Goal: Check status: Check status

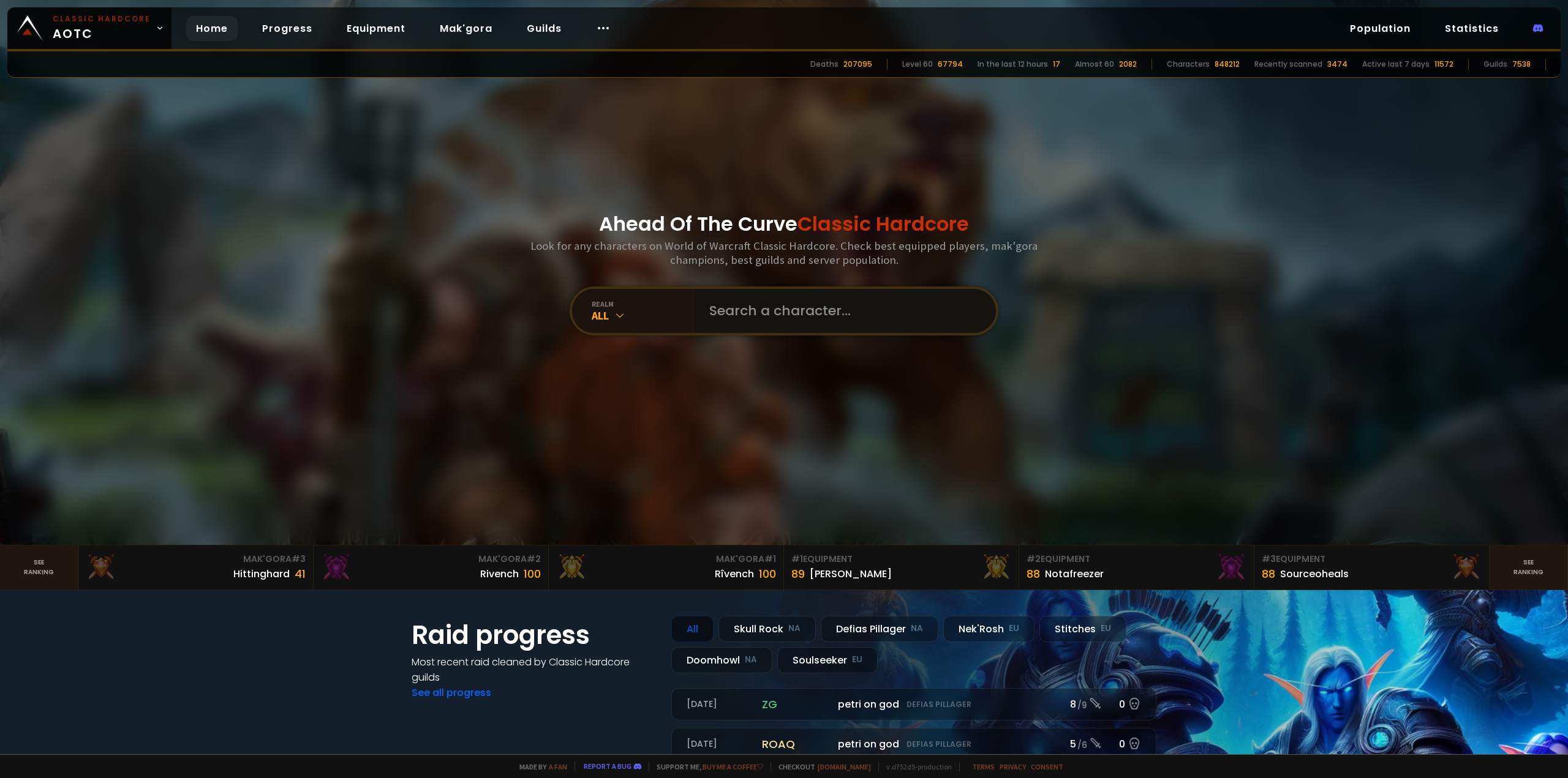
click at [739, 309] on input "text" at bounding box center [841, 311] width 280 height 44
type input "swampfever"
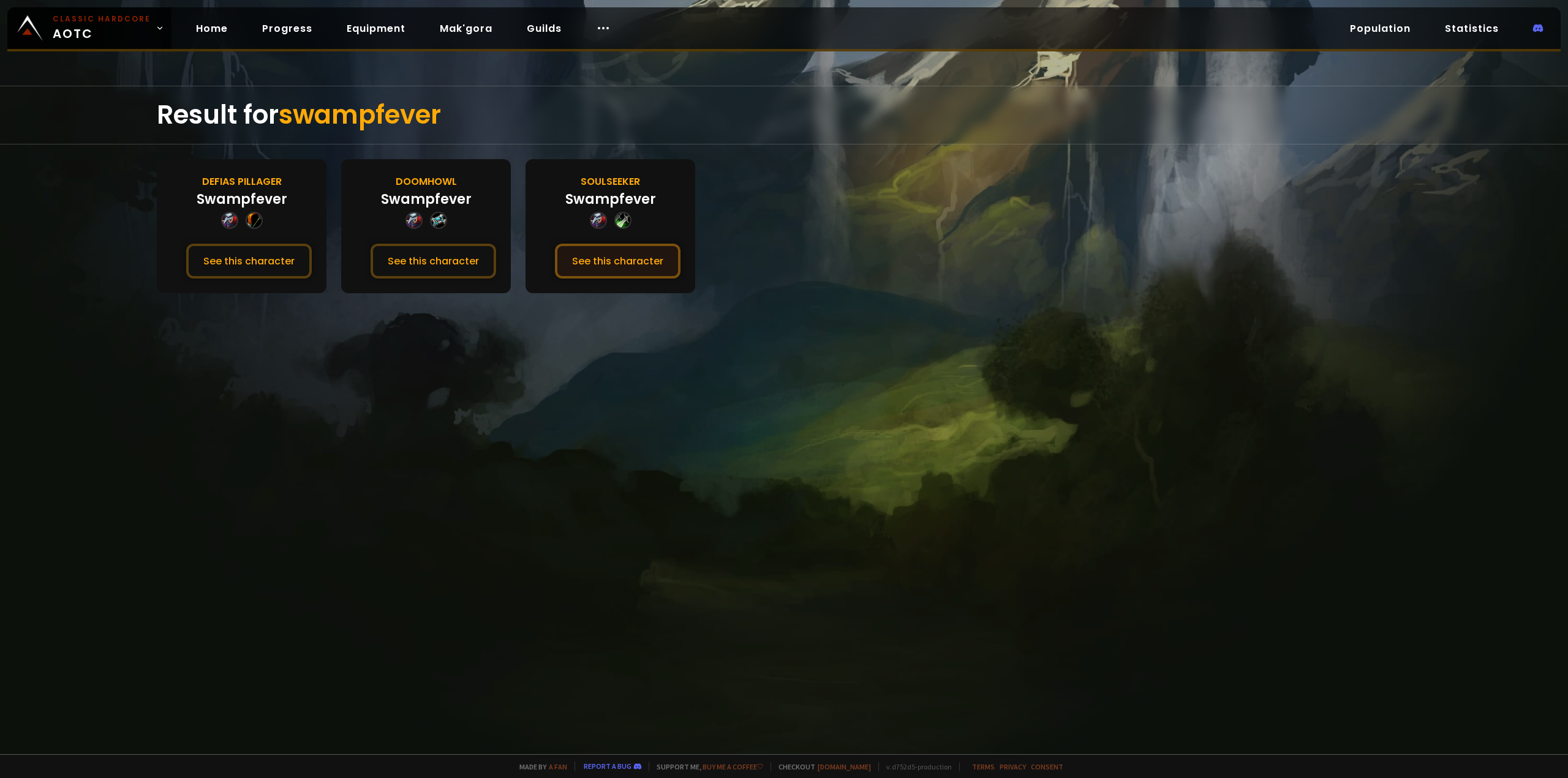
click at [576, 273] on button "See this character" at bounding box center [618, 261] width 126 height 35
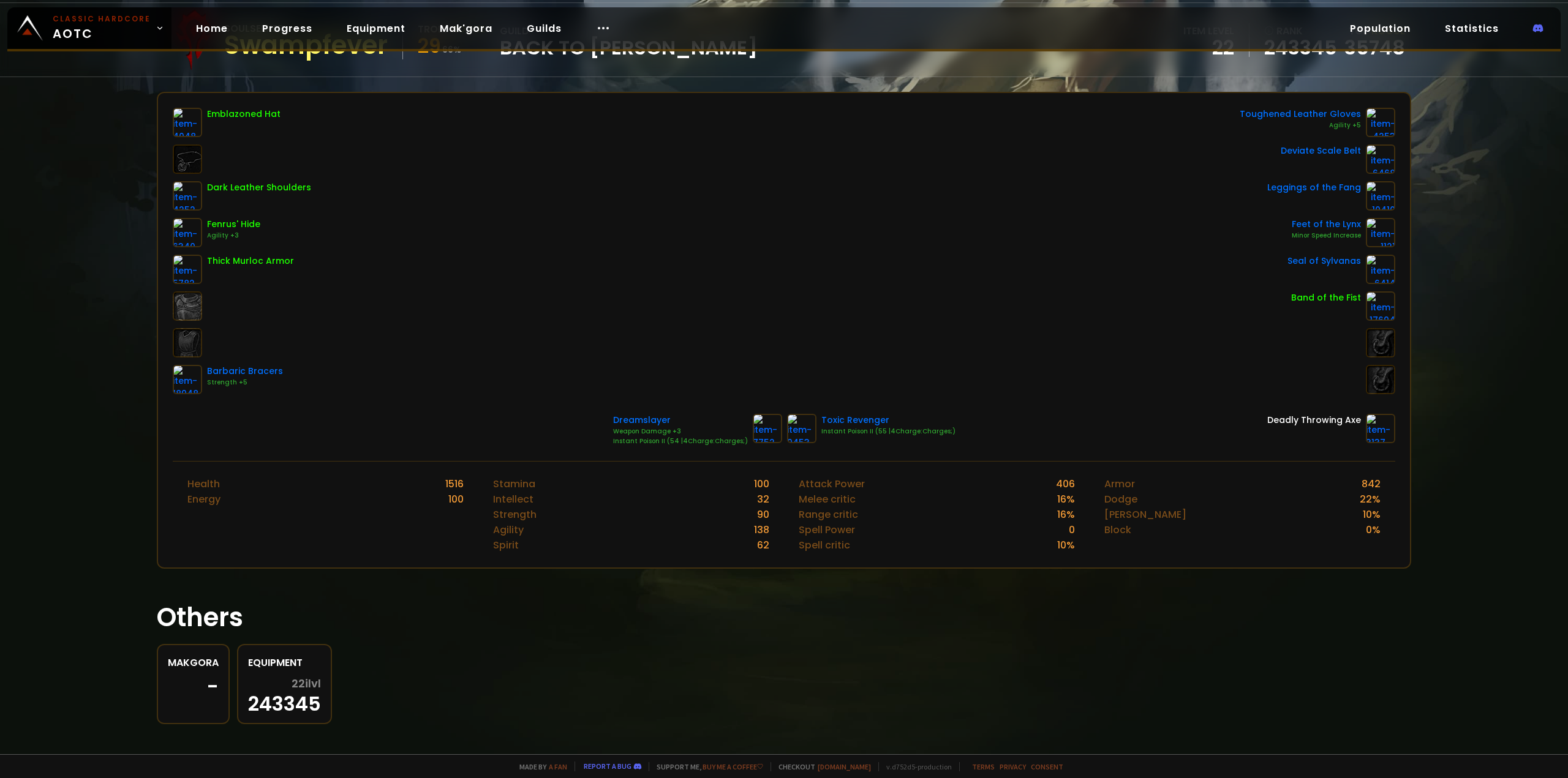
scroll to position [135, 0]
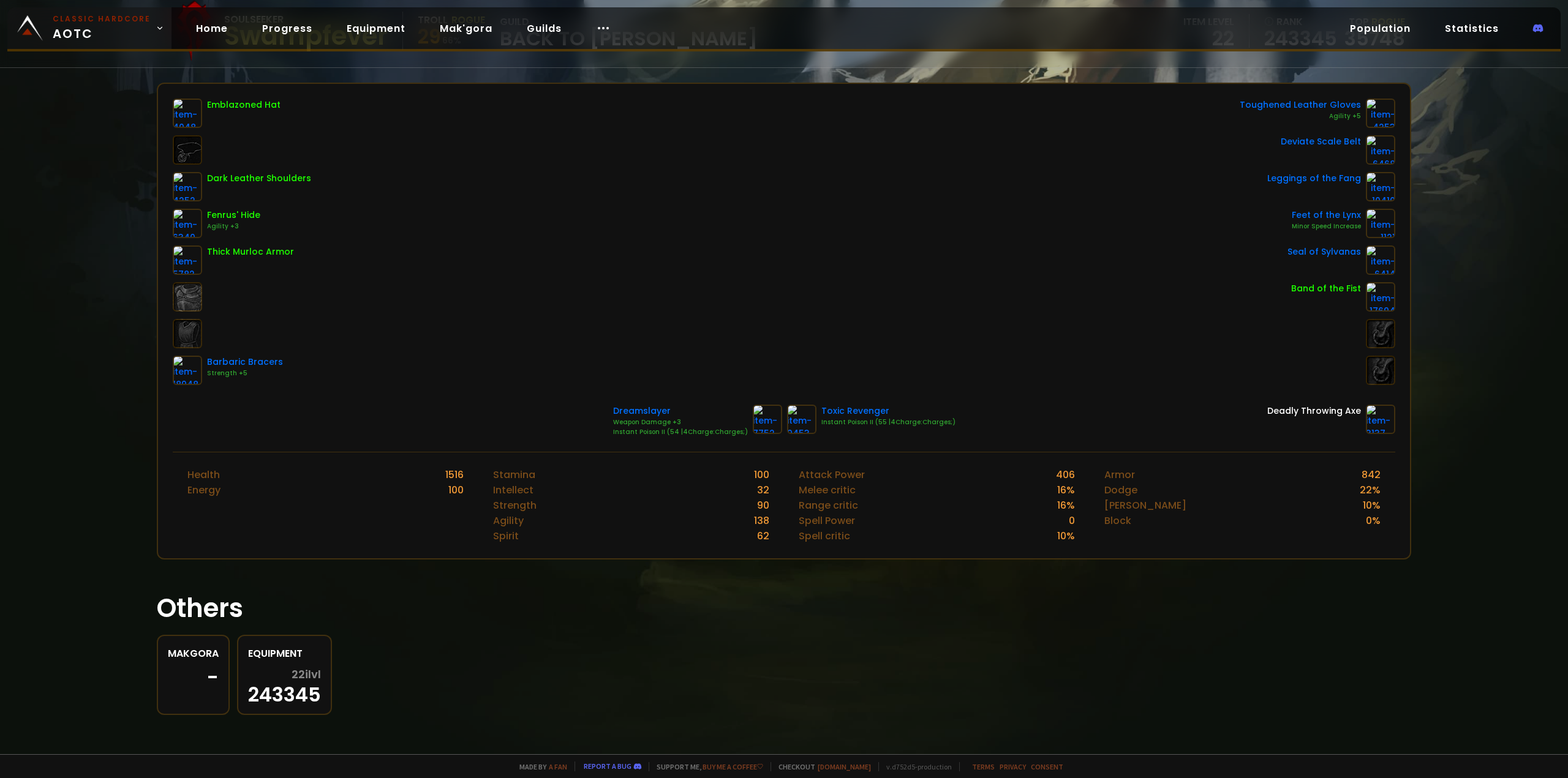
click at [47, 17] on link "Classic Hardcore AOTC" at bounding box center [90, 28] width 164 height 41
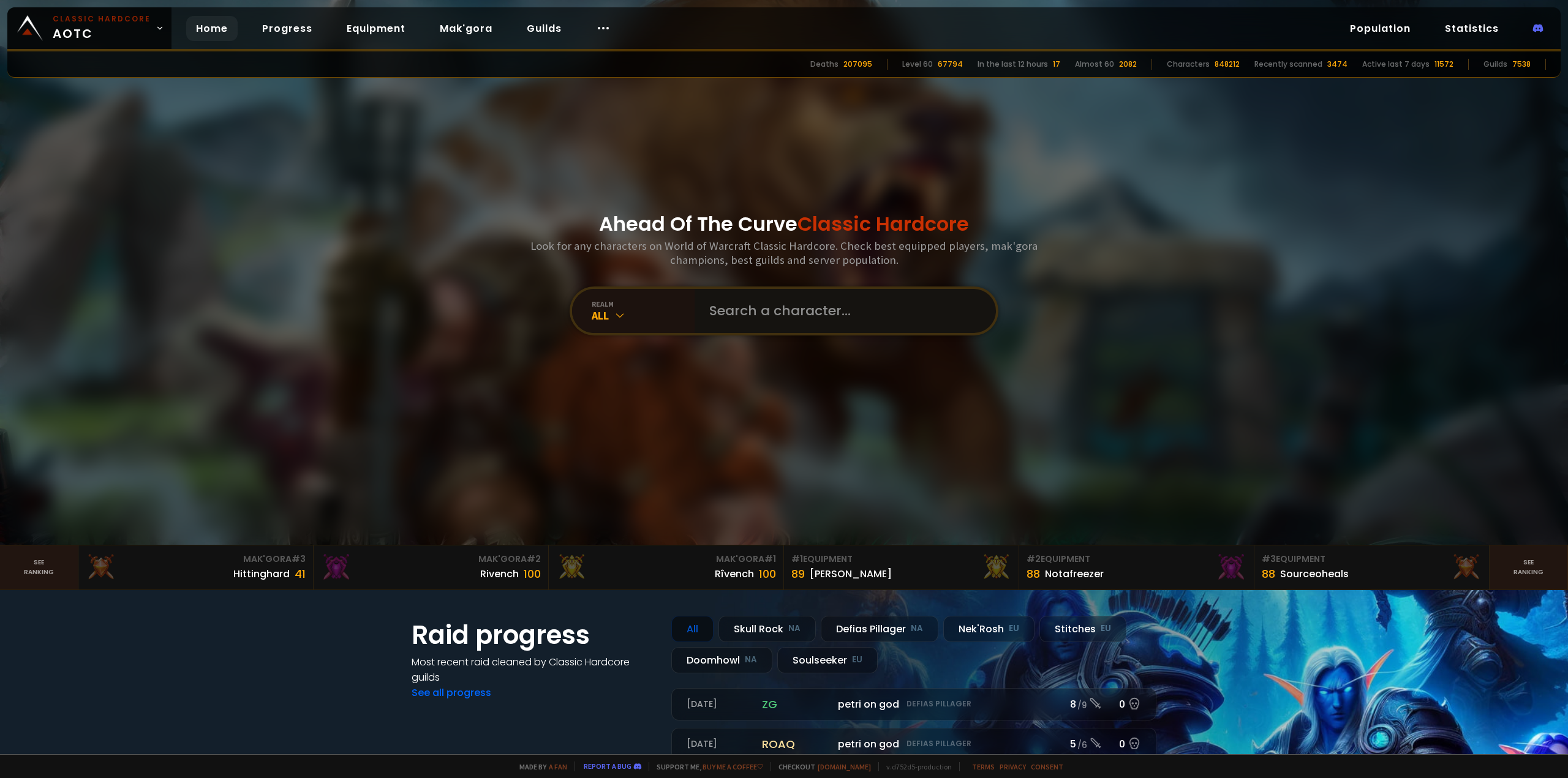
click at [831, 313] on input "text" at bounding box center [841, 311] width 280 height 44
type input "éu"
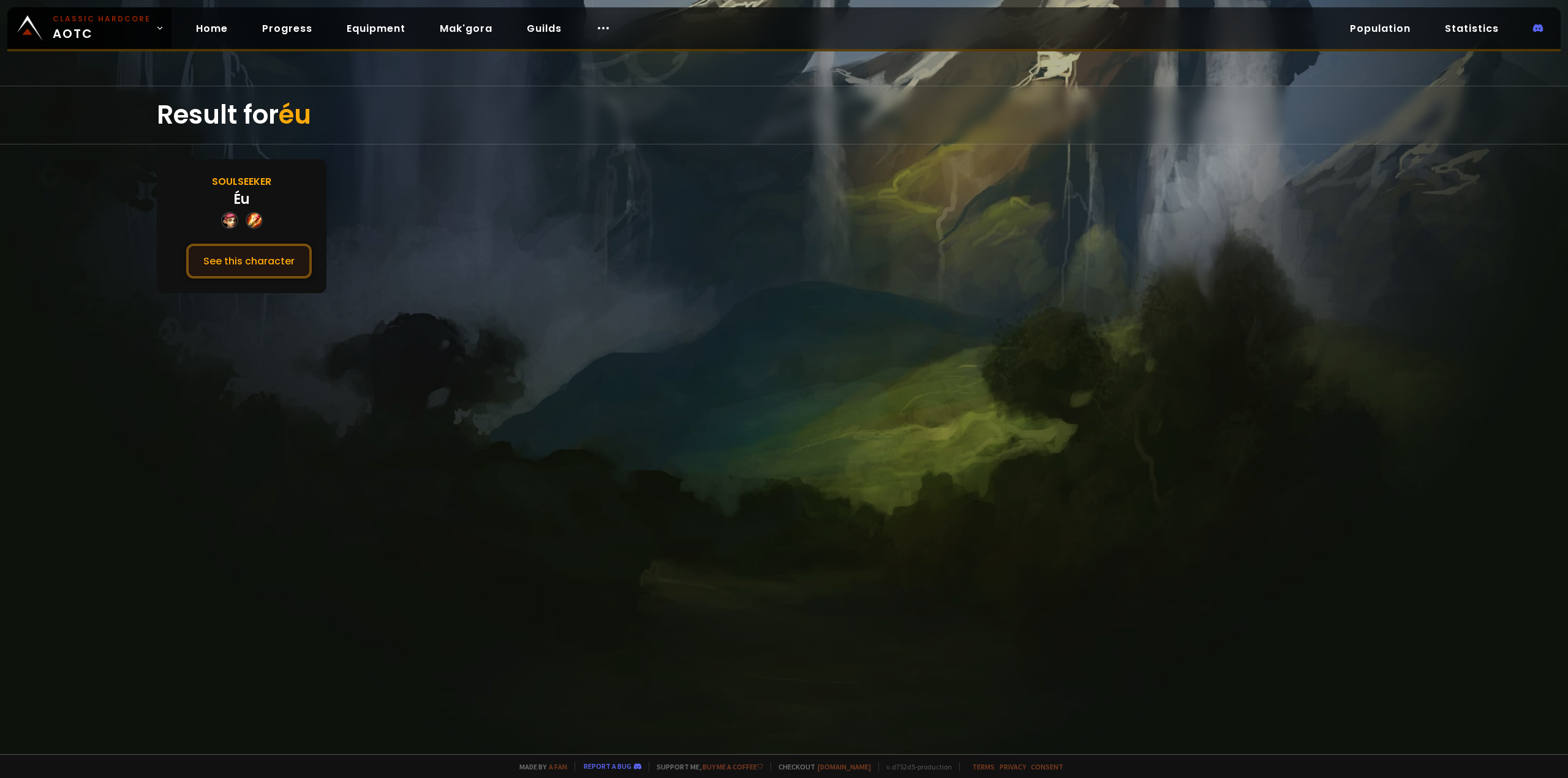
click at [217, 273] on button "See this character" at bounding box center [249, 261] width 126 height 35
